Goal: Task Accomplishment & Management: Manage account settings

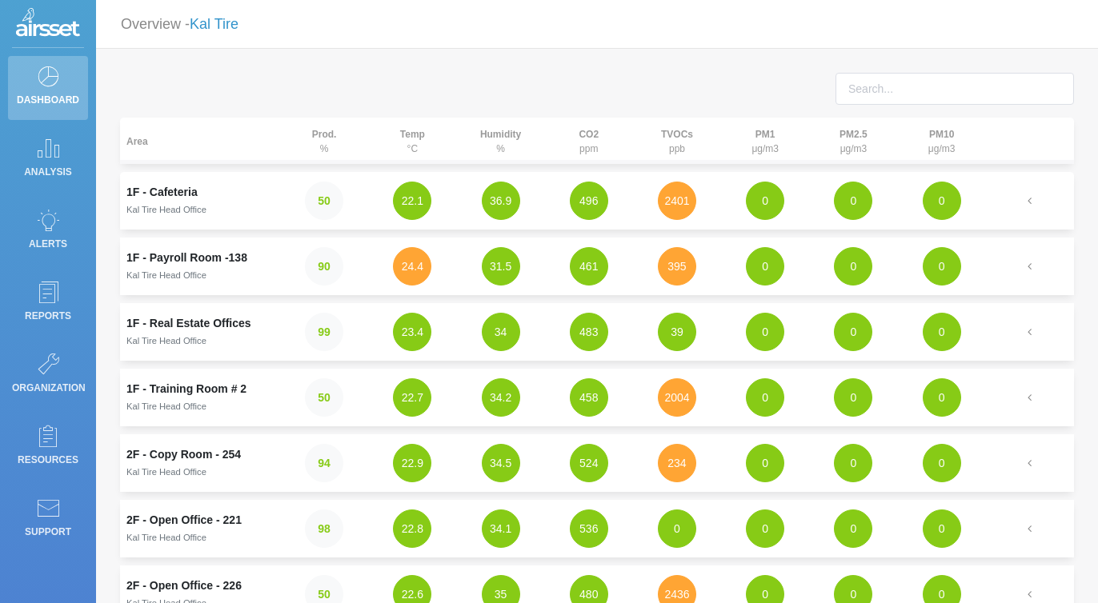
click at [225, 22] on link "Kal Tire" at bounding box center [214, 24] width 49 height 16
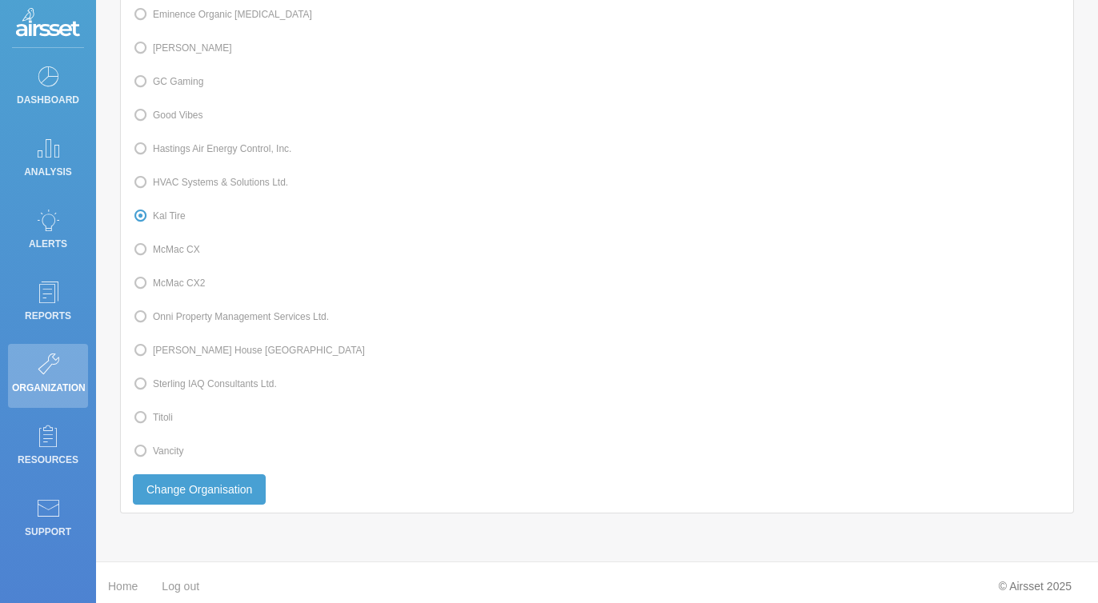
scroll to position [482, 0]
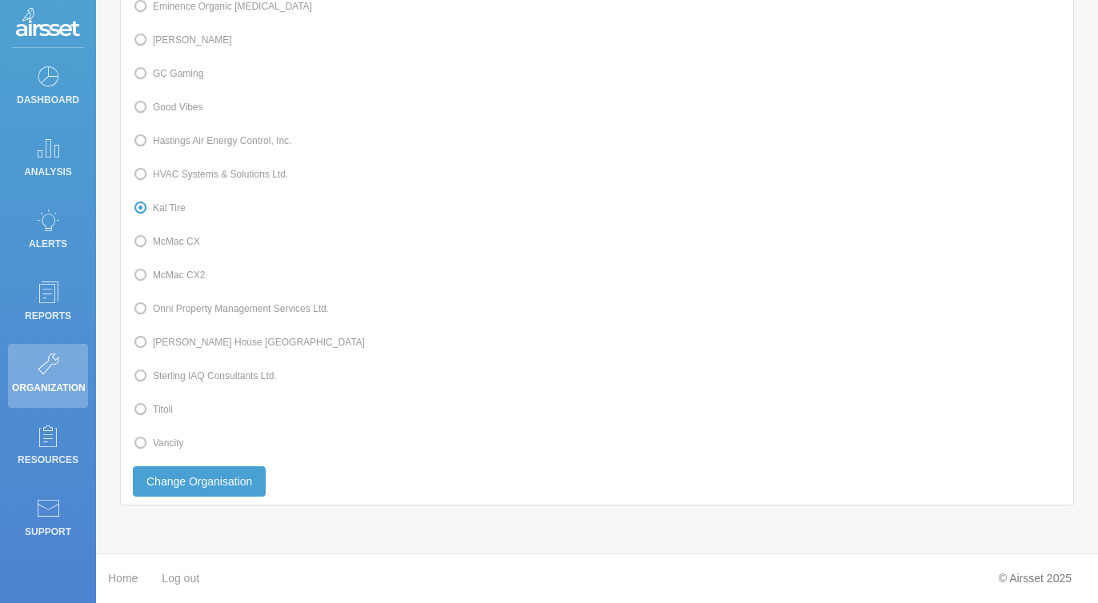
click at [200, 307] on label "Onni Property Management Services Ltd." at bounding box center [231, 309] width 196 height 21
click at [163, 307] on input "Onni Property Management Services Ltd." at bounding box center [158, 308] width 10 height 10
radio input "true"
radio input "false"
click at [222, 473] on button "Change Organisation" at bounding box center [199, 482] width 133 height 30
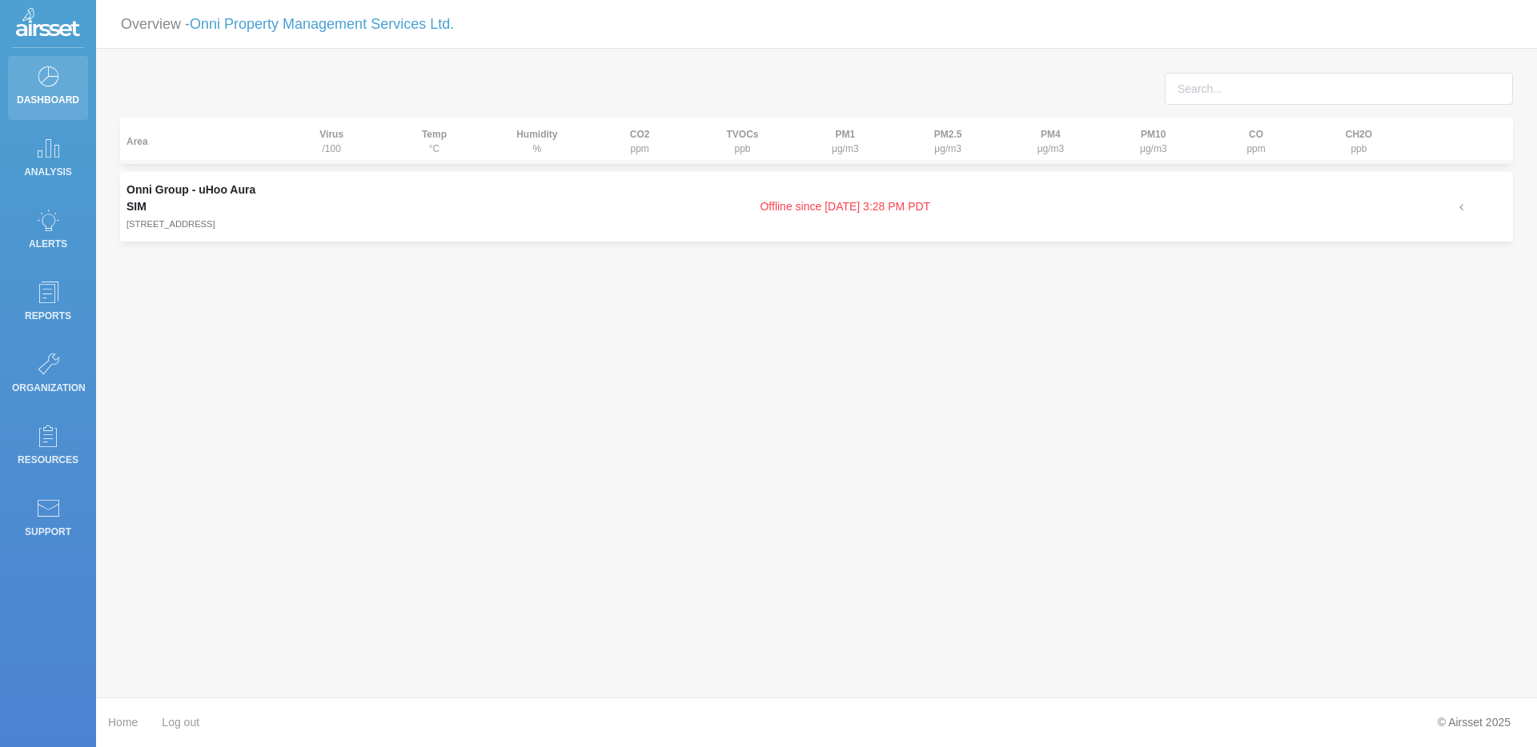
click at [49, 79] on icon at bounding box center [48, 76] width 24 height 22
